Goal: Information Seeking & Learning: Learn about a topic

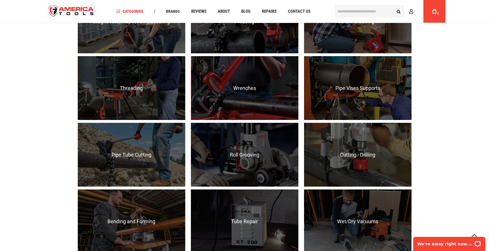
scroll to position [438, 0]
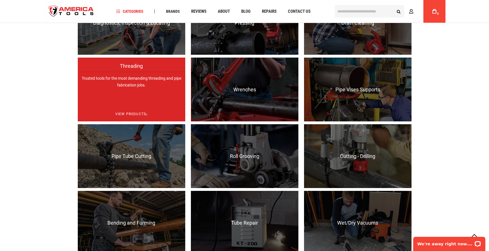
click at [153, 92] on p "Trusted tools for the most demanding threading and pipe fabrication jobs." at bounding box center [132, 104] width 108 height 64
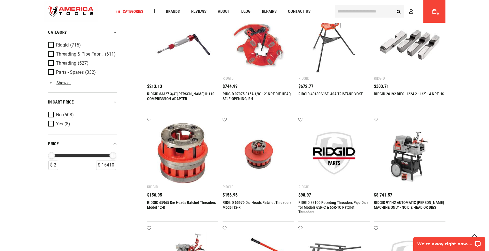
scroll to position [271, 0]
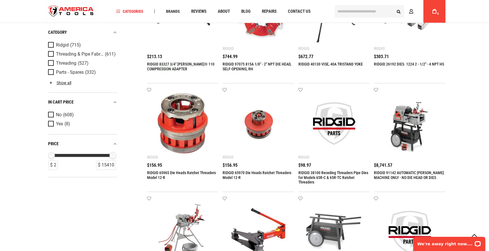
click at [185, 126] on img at bounding box center [183, 123] width 60 height 60
